Goal: Task Accomplishment & Management: Complete application form

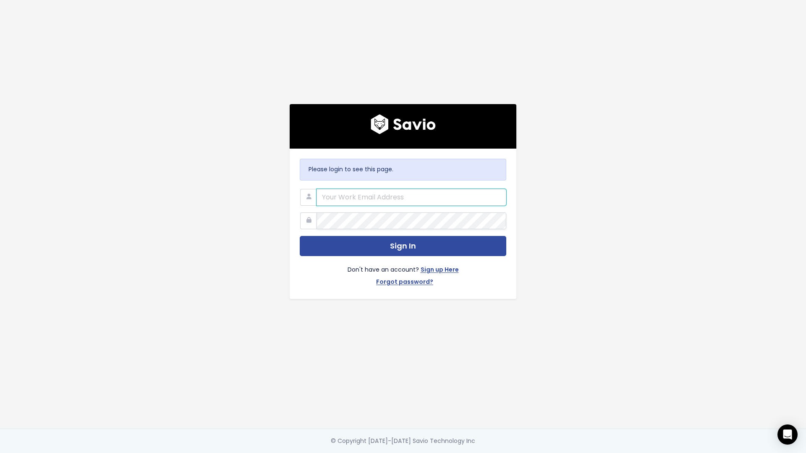
click at [374, 199] on input "email" at bounding box center [412, 197] width 190 height 17
click at [399, 125] on img at bounding box center [403, 124] width 65 height 20
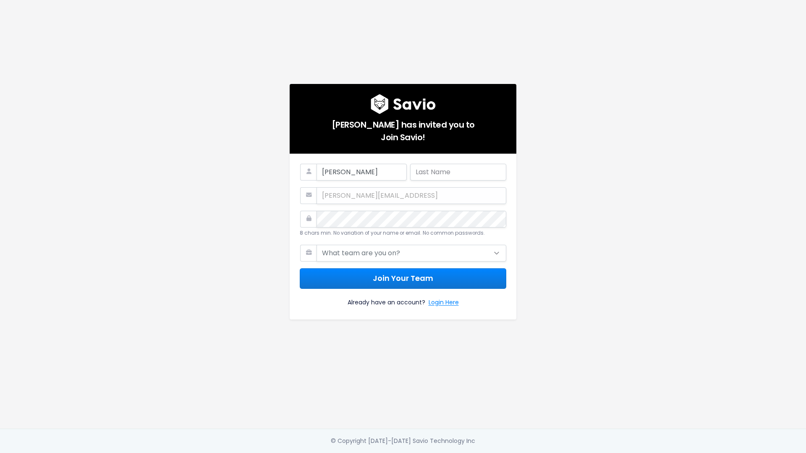
type input "[PERSON_NAME]"
type input "c"
type input "[PERSON_NAME]"
click at [365, 260] on select "What team are you on? Support Product Sales Customer Success Marketing Other" at bounding box center [412, 253] width 190 height 17
select select "OTHER"
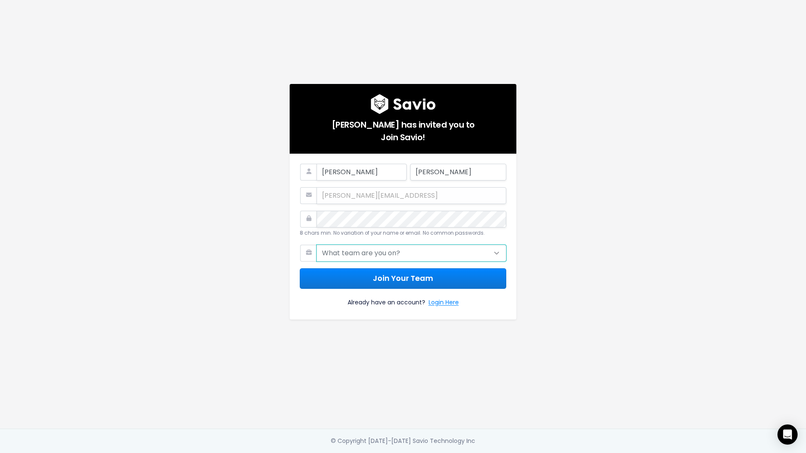
click at [317, 245] on select "What team are you on? Support Product Sales Customer Success Marketing Other" at bounding box center [412, 253] width 190 height 17
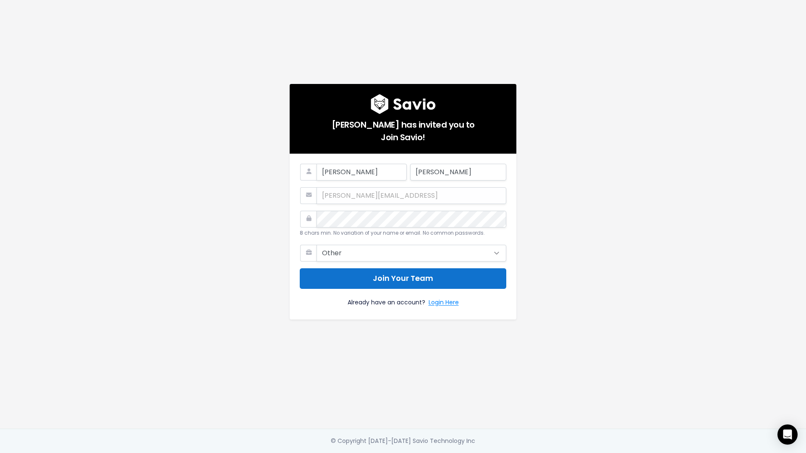
click at [355, 286] on button "Join Your Team" at bounding box center [403, 278] width 207 height 21
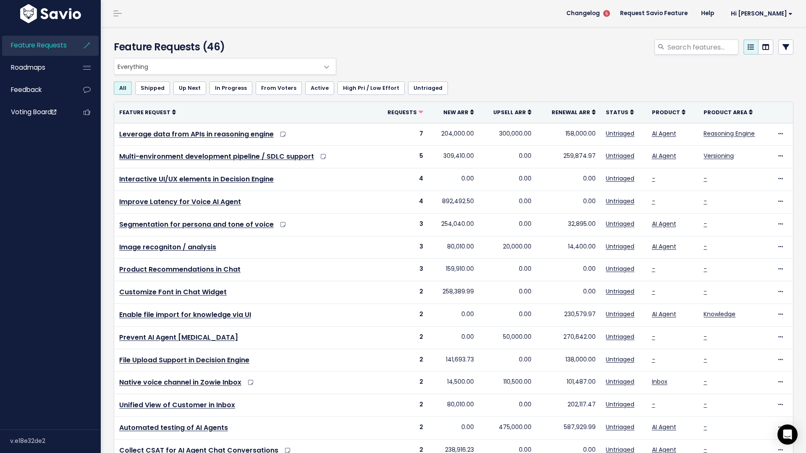
click at [192, 66] on span "Everything" at bounding box center [216, 66] width 205 height 16
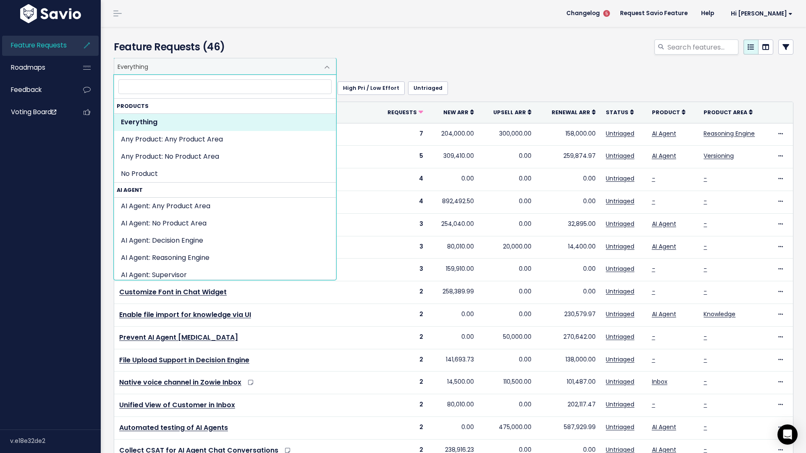
click at [418, 76] on div "All Shipped Up Next In Progress From Voters Active High Pri / Low Effort Untria…" at bounding box center [454, 88] width 680 height 27
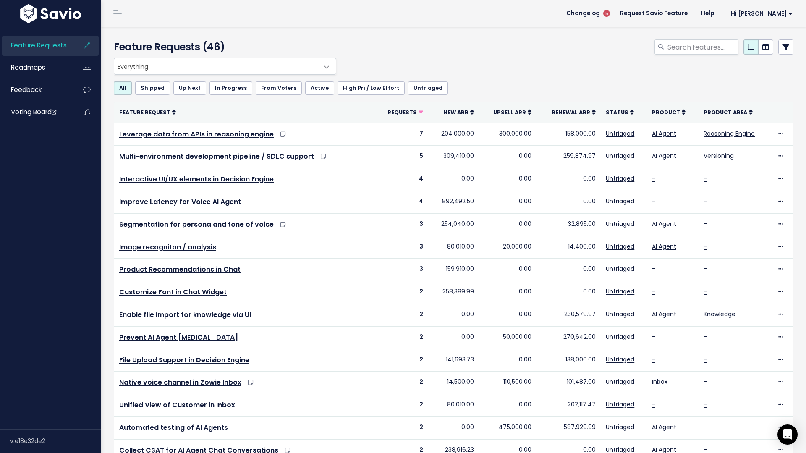
click at [471, 116] on link "New ARR" at bounding box center [459, 112] width 31 height 8
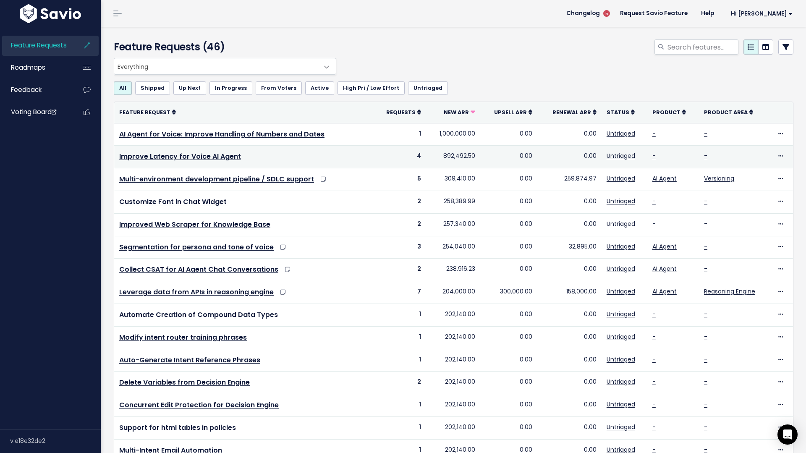
click at [247, 159] on td "Improve Latency for Voice AI Agent" at bounding box center [243, 157] width 259 height 23
click at [227, 159] on link "Improve Latency for Voice AI Agent" at bounding box center [180, 157] width 122 height 10
